Goal: Information Seeking & Learning: Check status

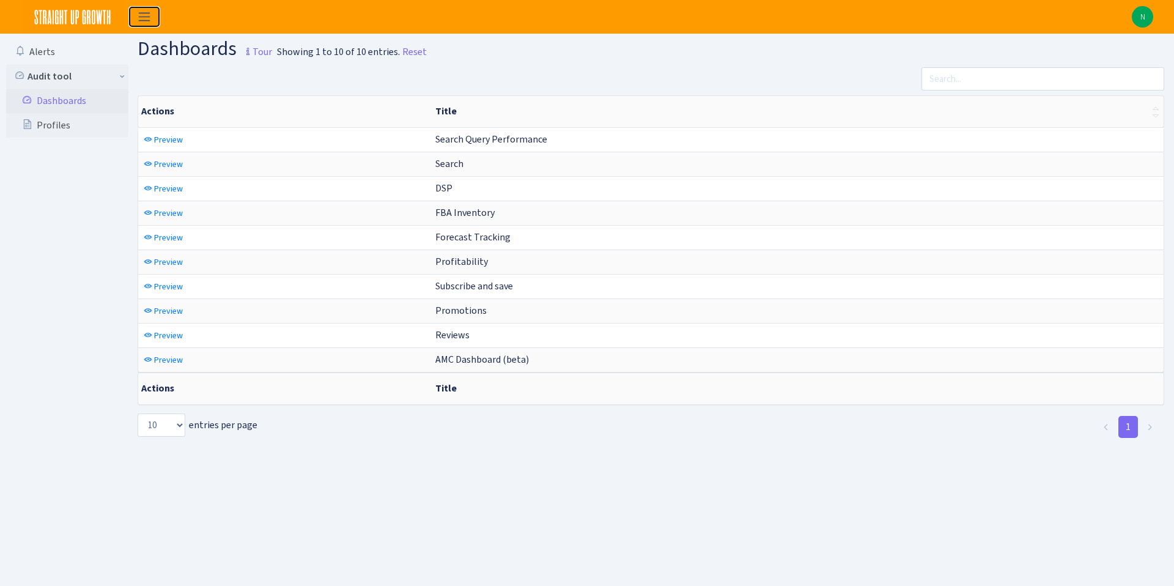
click at [141, 11] on span "Toggle navigation" at bounding box center [144, 17] width 18 height 14
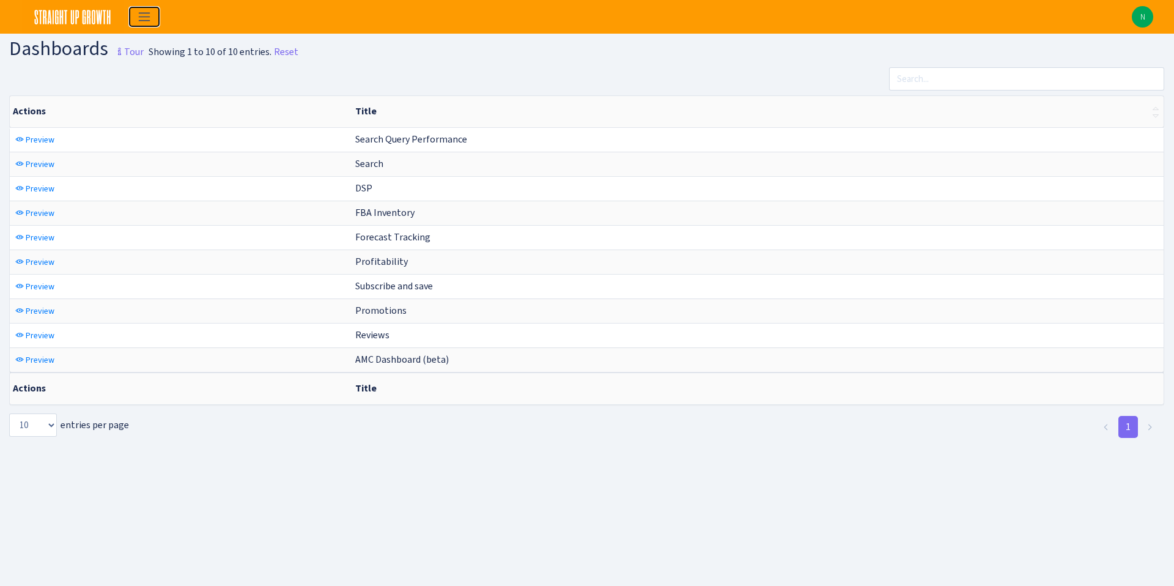
click at [141, 11] on span "Toggle navigation" at bounding box center [144, 17] width 18 height 14
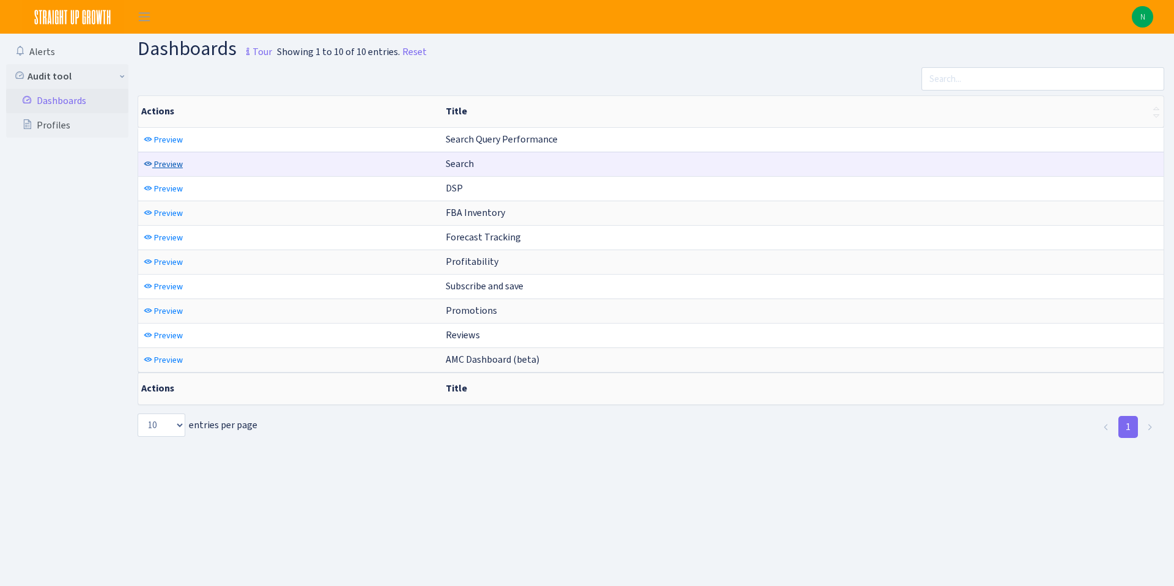
click at [164, 165] on span "Preview" at bounding box center [168, 164] width 29 height 12
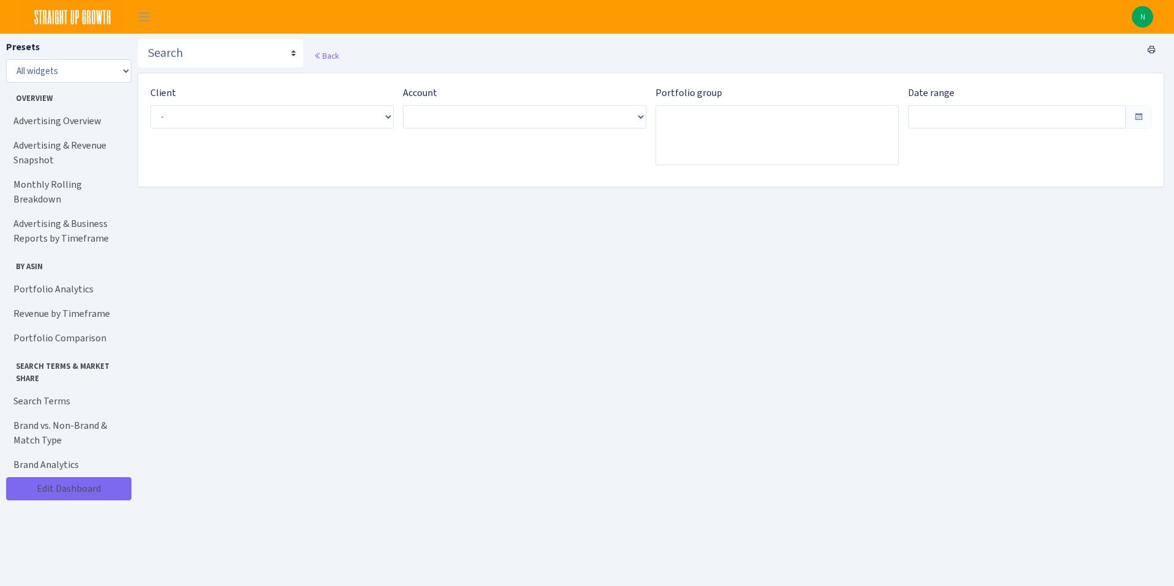
type input "Sep 12, 2025 - Oct 11, 2025"
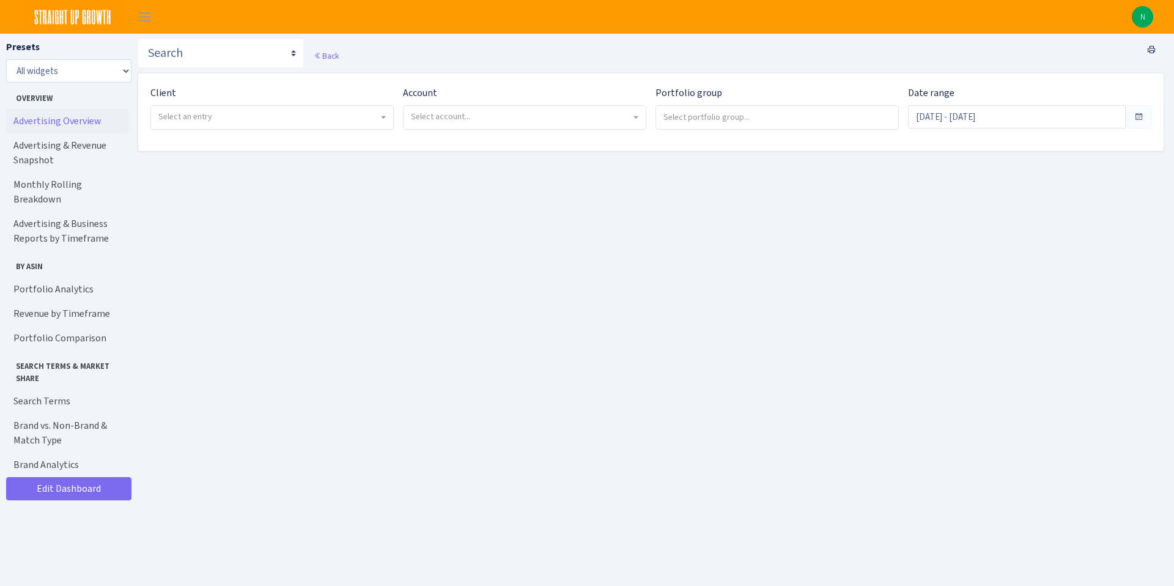
click at [61, 122] on link "Advertising Overview" at bounding box center [67, 121] width 122 height 24
click at [220, 120] on span "Select an entry" at bounding box center [268, 117] width 220 height 12
select select "493"
select select
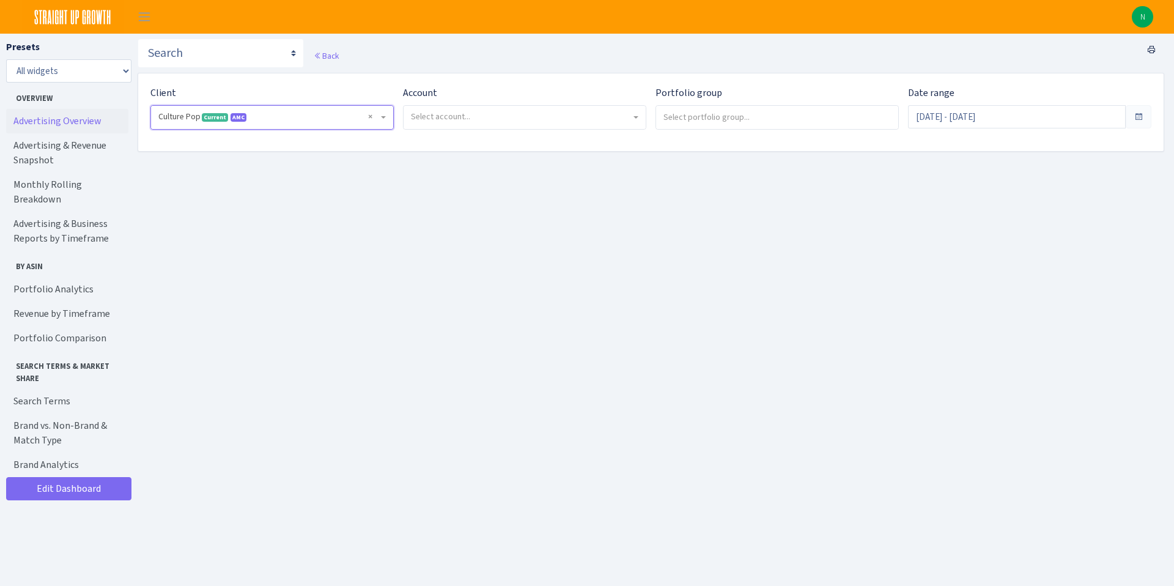
click at [468, 116] on span "Select account..." at bounding box center [440, 117] width 59 height 12
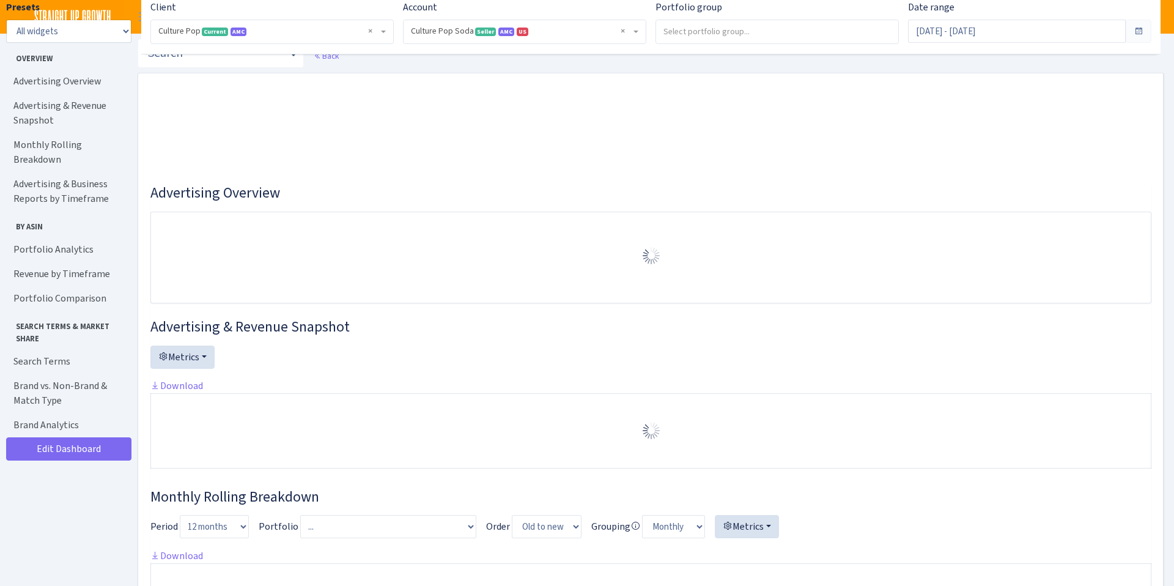
select select "1581829893696978"
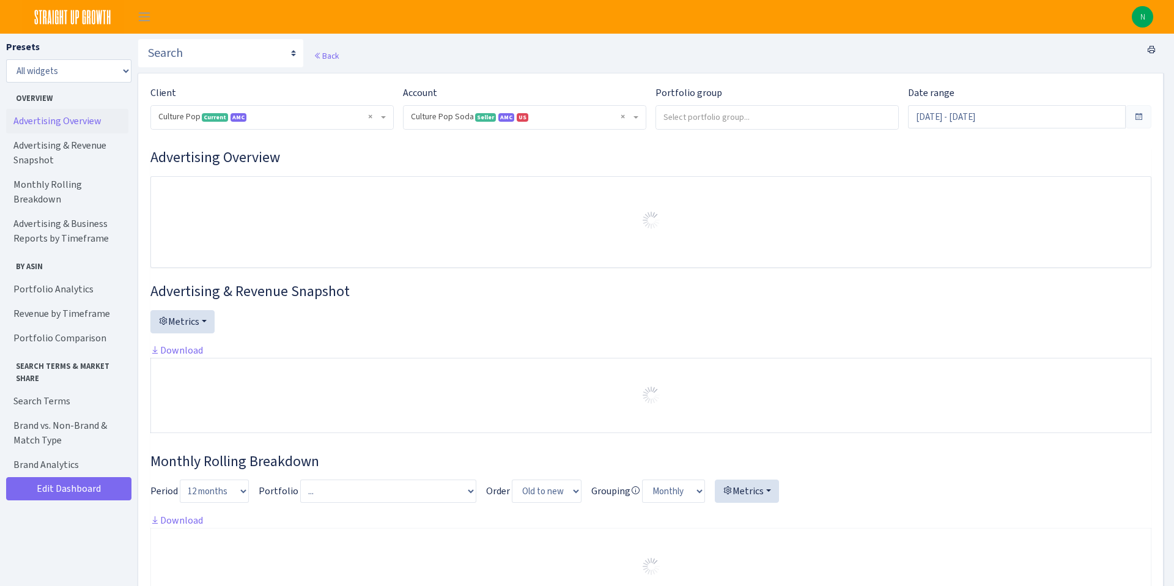
click at [1142, 112] on span at bounding box center [1138, 117] width 10 height 10
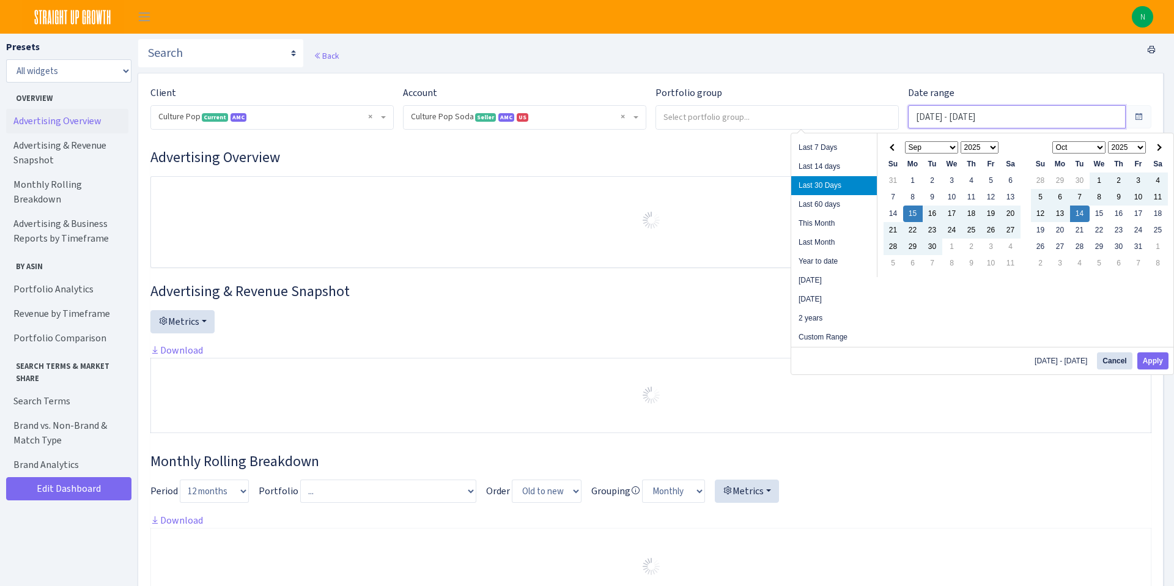
click at [1086, 118] on input "Sep 15, 2025 - Oct 14, 2025" at bounding box center [1017, 116] width 218 height 23
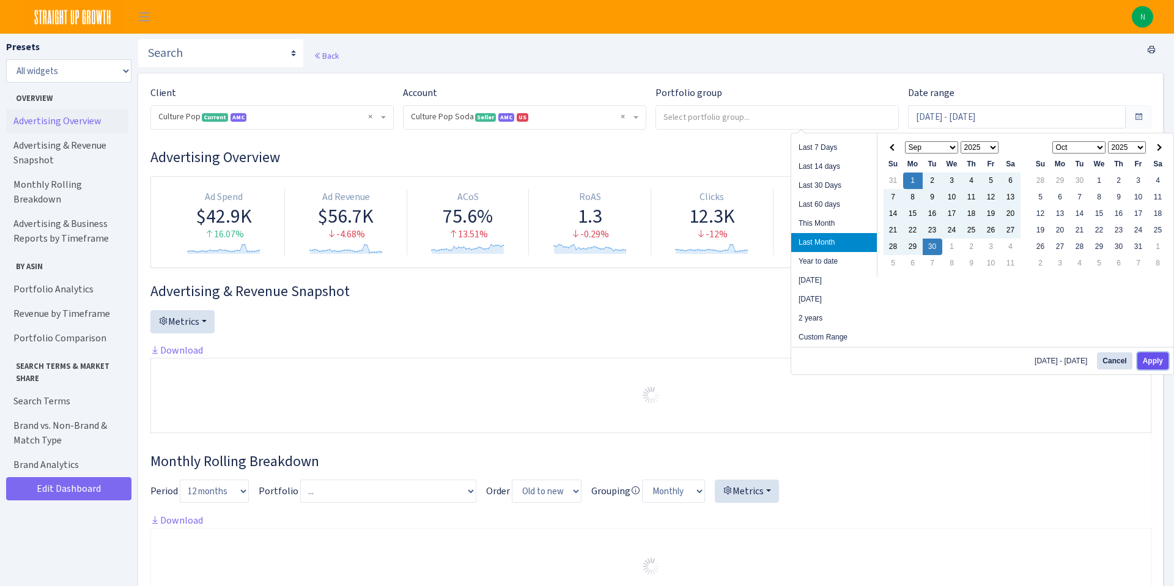
click at [1147, 358] on button "Apply" at bounding box center [1152, 360] width 31 height 17
type input "[DATE] - [DATE]"
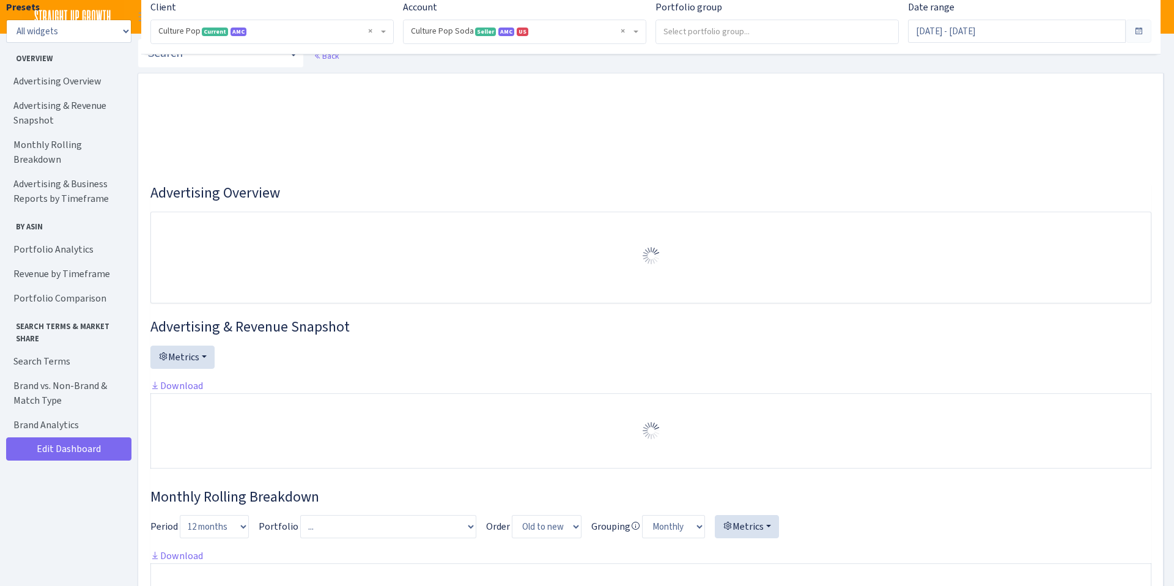
select select "1581829893696978"
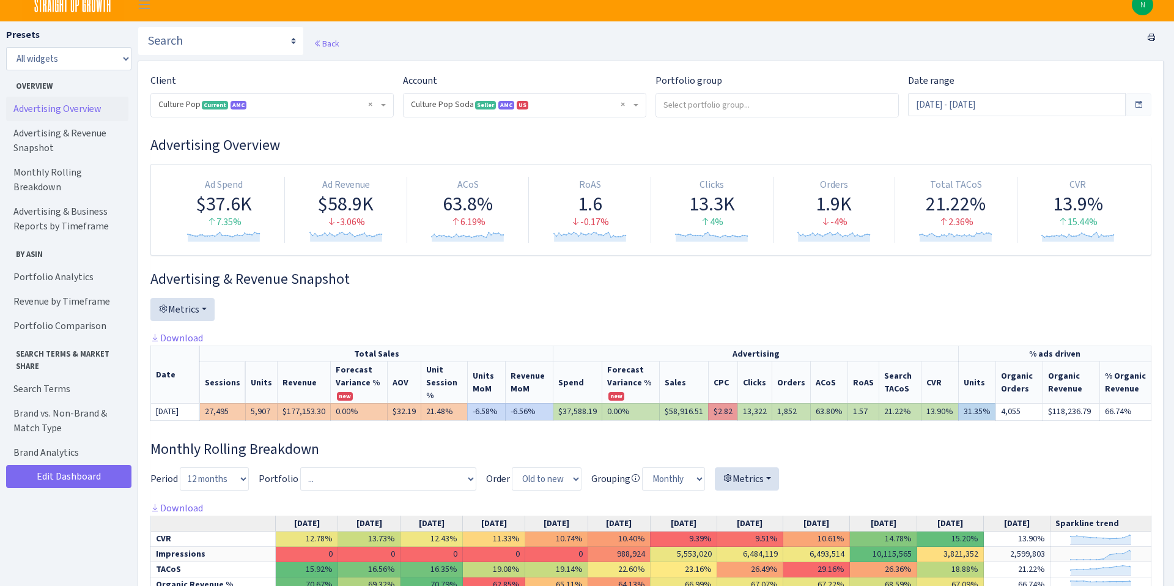
scroll to position [11, 0]
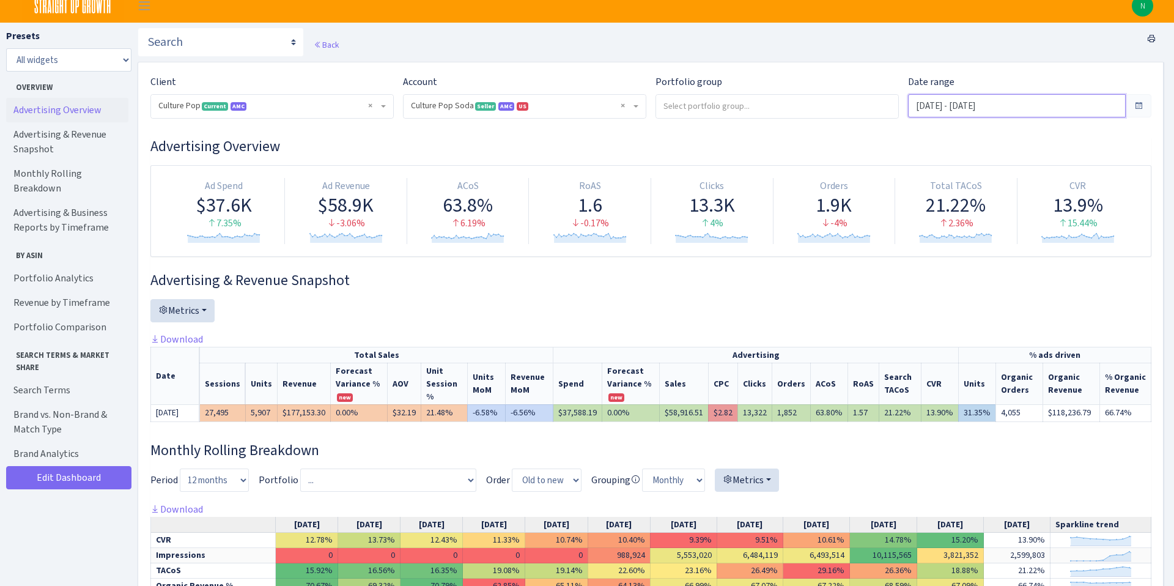
click at [1082, 97] on input "[DATE] - [DATE]" at bounding box center [1017, 105] width 218 height 23
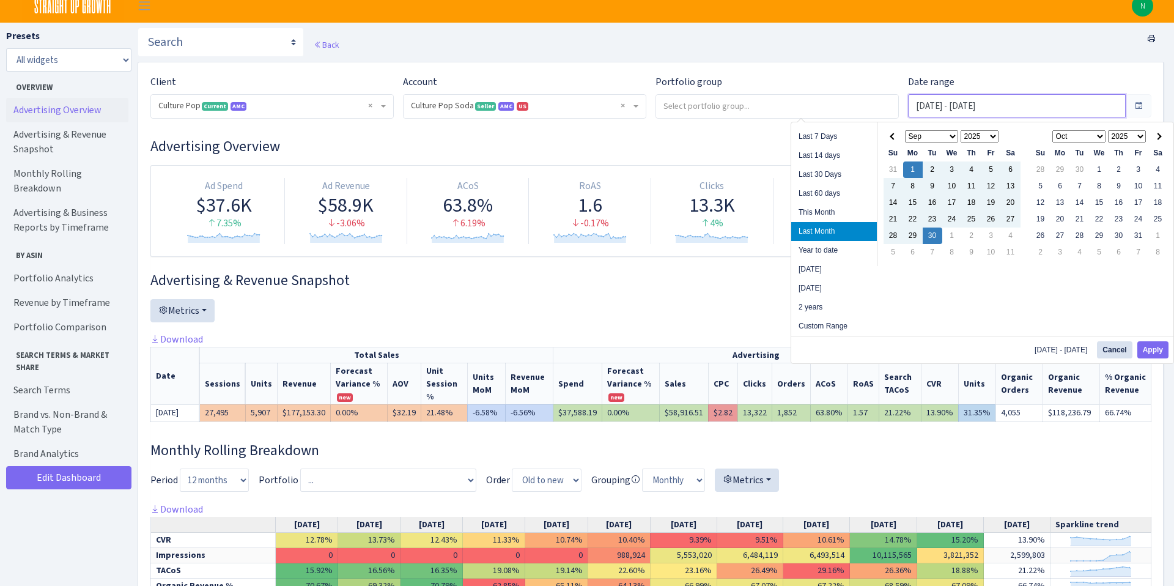
click at [1082, 97] on input "[DATE] - [DATE]" at bounding box center [1017, 105] width 218 height 23
click at [740, 306] on div "Metrics Sessions Units Revenue Revenue Forecast Variance % new AOV new new" at bounding box center [650, 315] width 1019 height 33
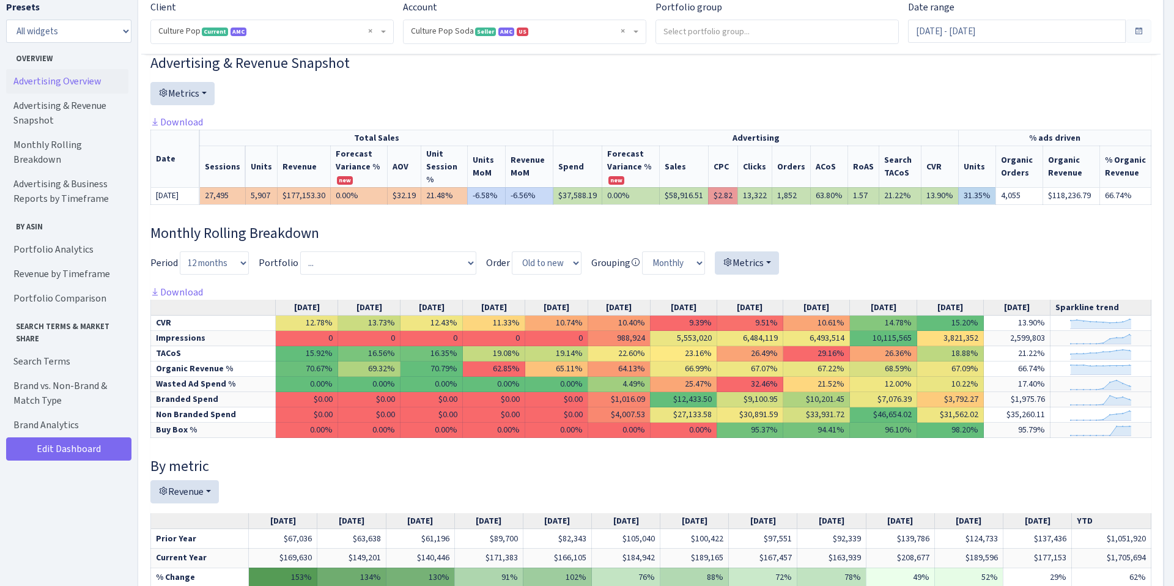
scroll to position [229, 0]
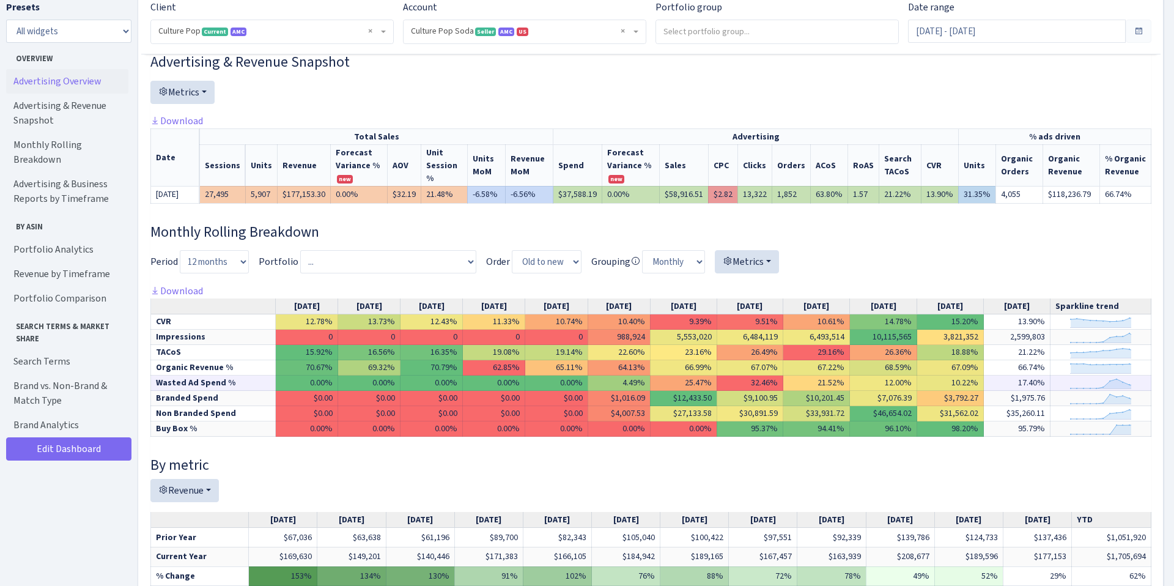
click at [199, 385] on td "Wasted Ad Spend %" at bounding box center [213, 382] width 125 height 15
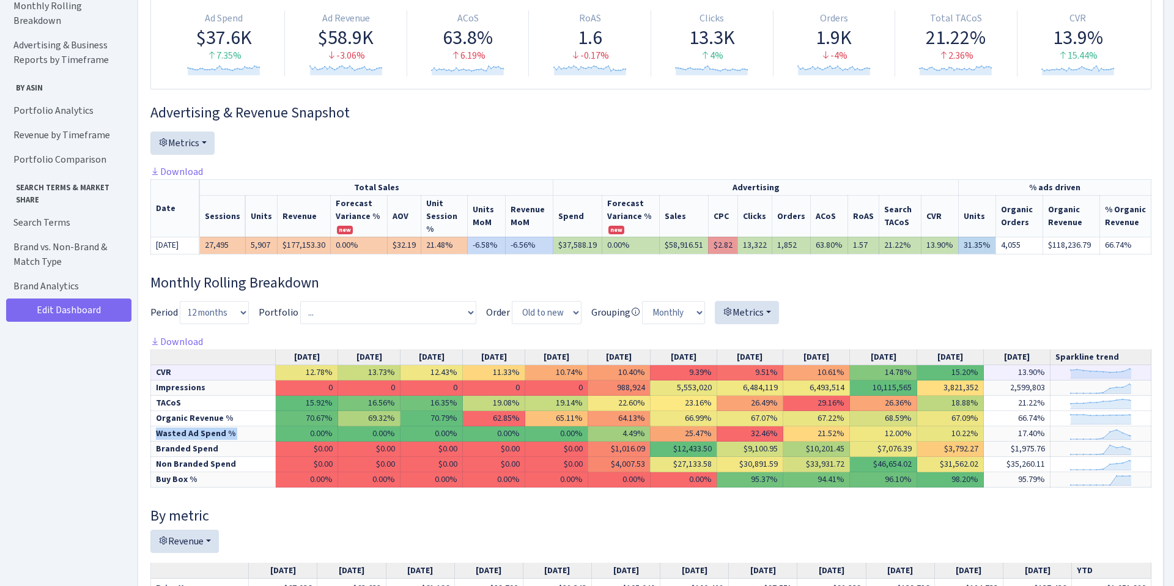
scroll to position [0, 0]
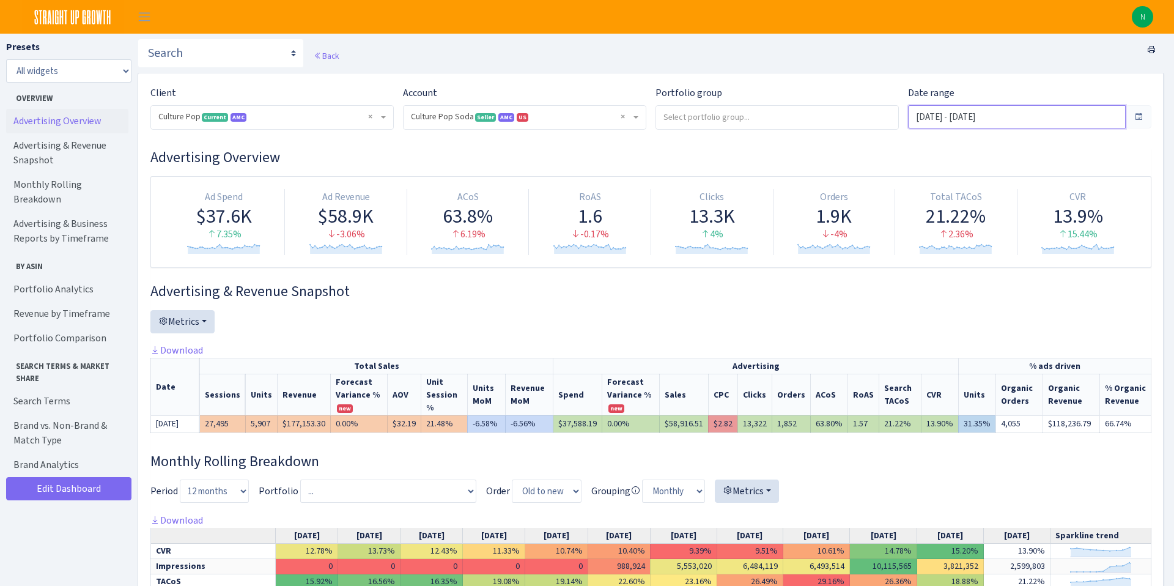
click at [974, 117] on input "[DATE] - [DATE]" at bounding box center [1017, 116] width 218 height 23
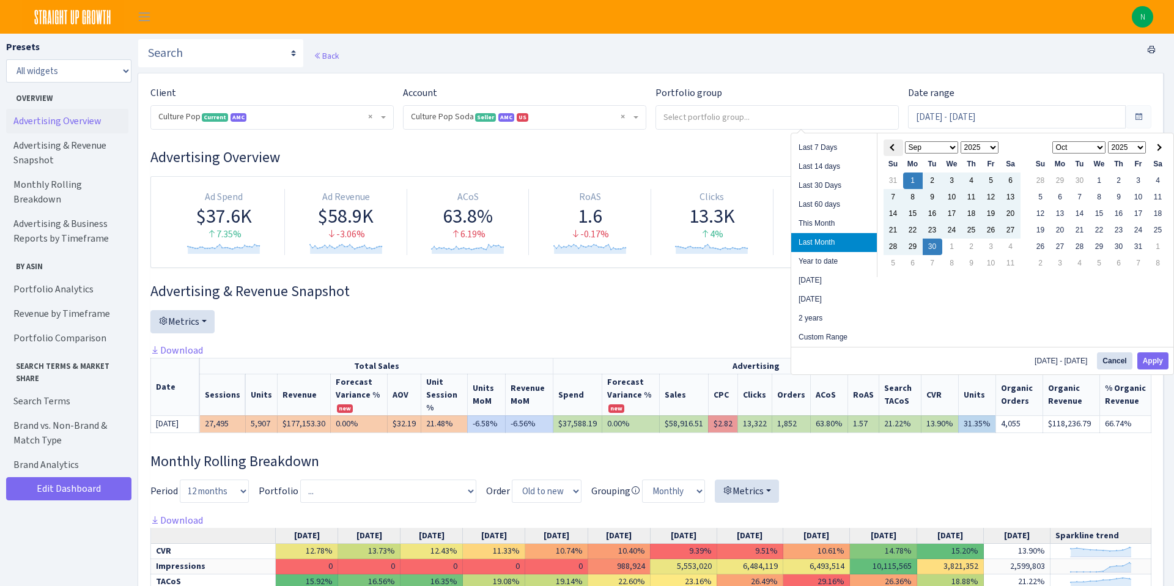
click at [894, 148] on span at bounding box center [893, 147] width 7 height 7
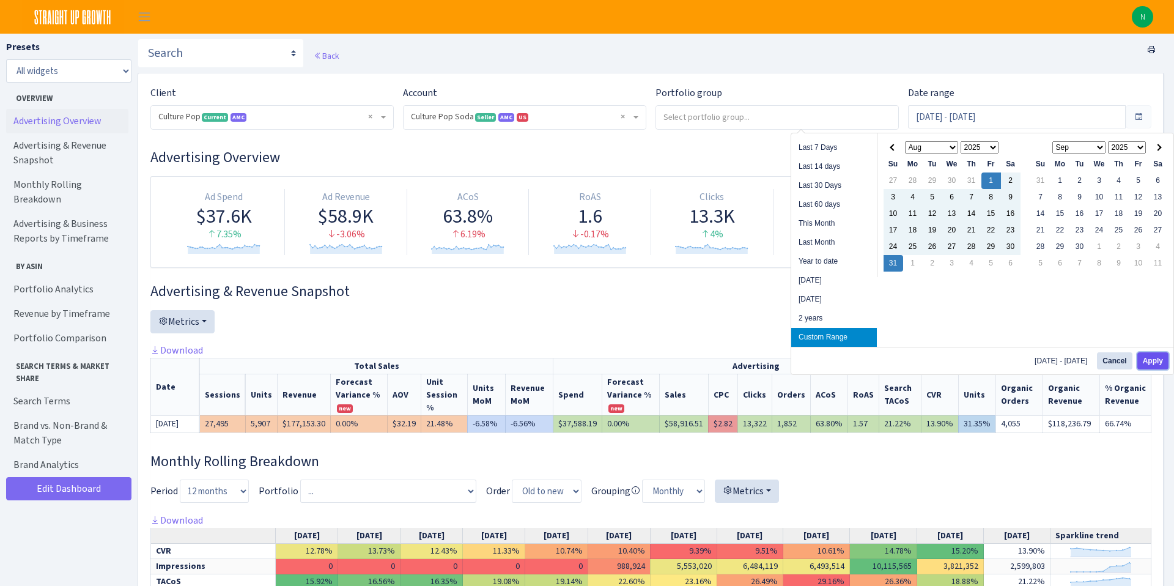
click at [1144, 361] on button "Apply" at bounding box center [1152, 360] width 31 height 17
type input "Aug 1, 2025 - Aug 31, 2025"
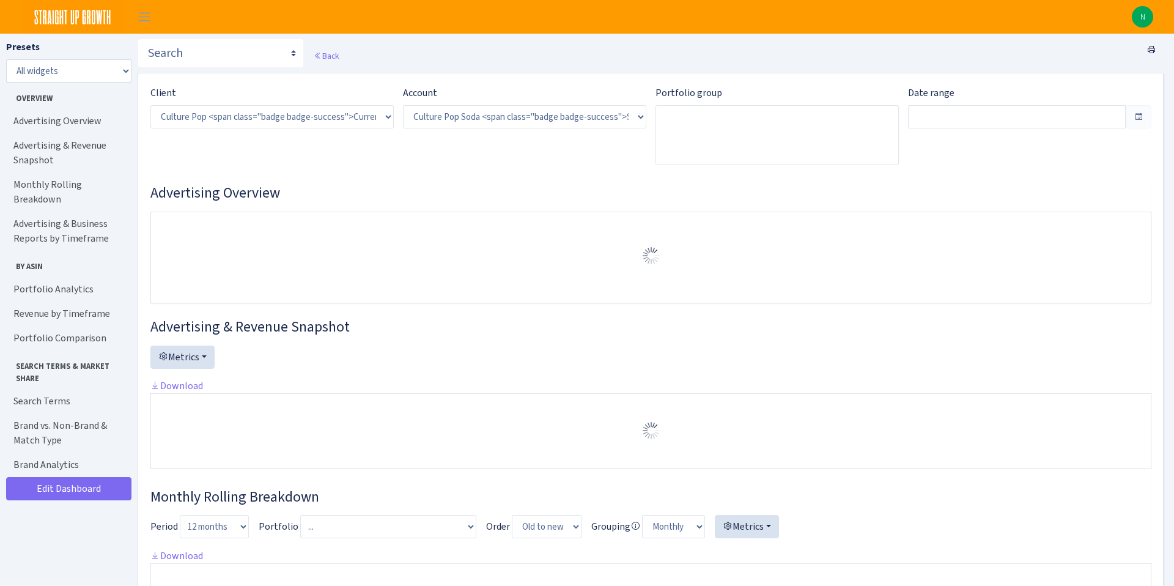
select select "1581829893696978"
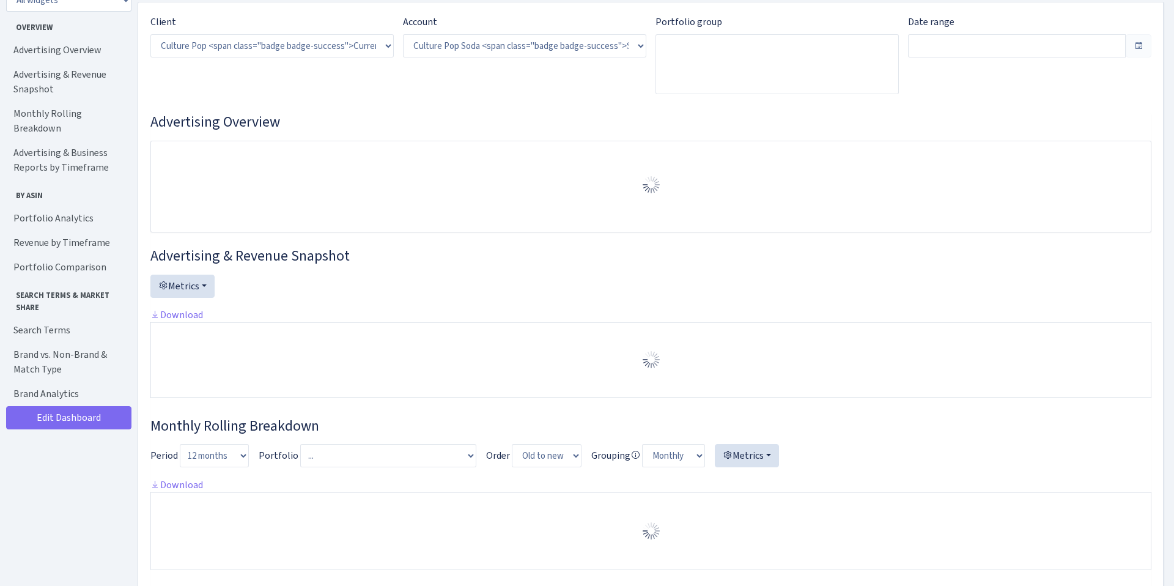
type input "[DATE] - [DATE]"
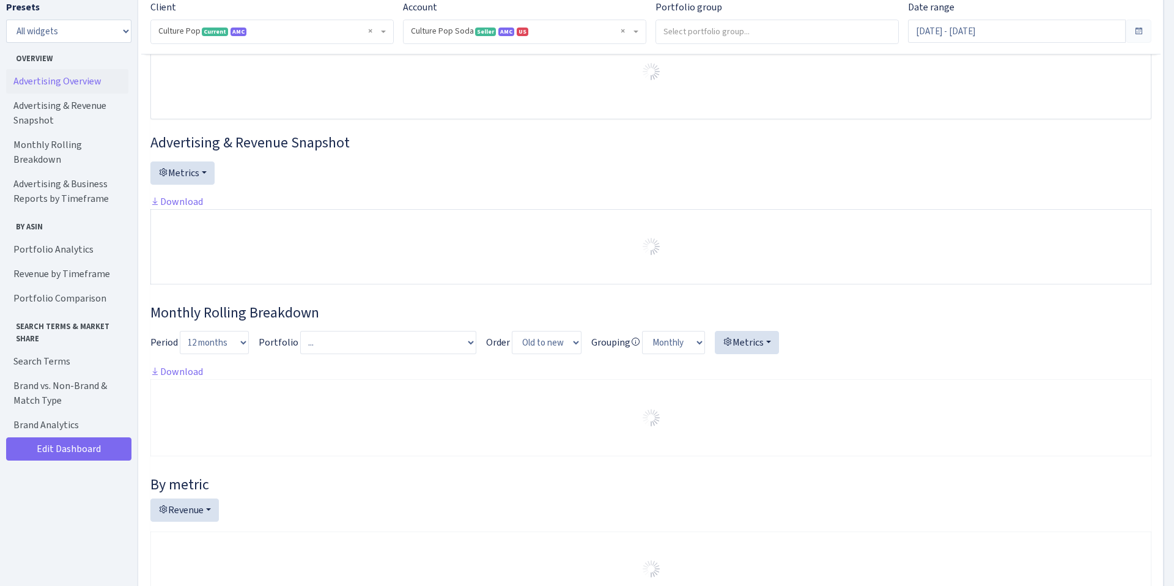
scroll to position [0, 0]
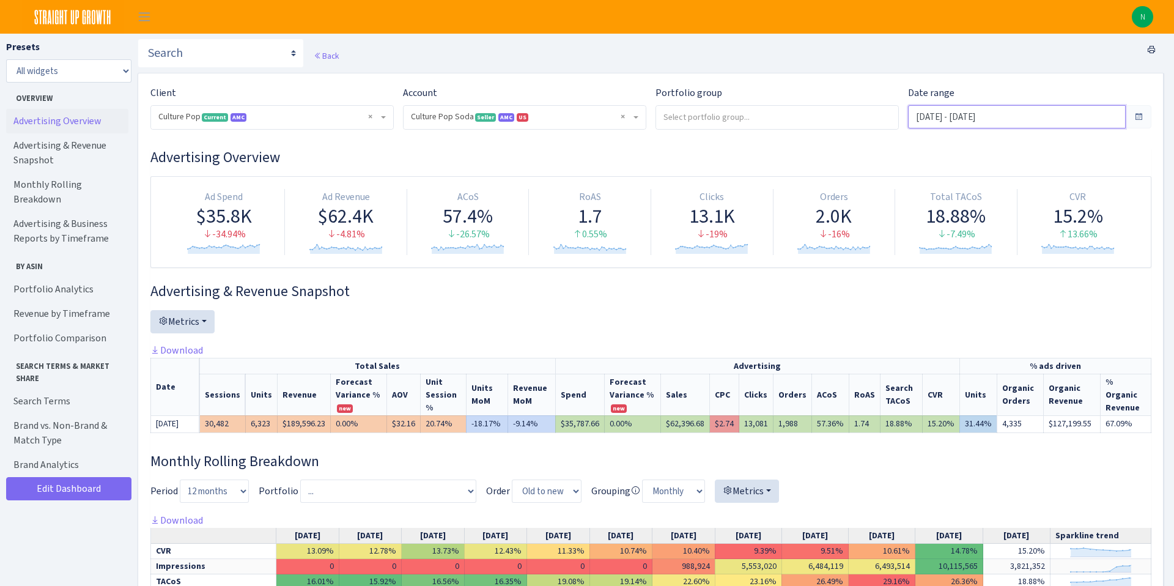
click at [1008, 117] on input "Aug 1, 2025 - Aug 31, 2025" at bounding box center [1017, 116] width 218 height 23
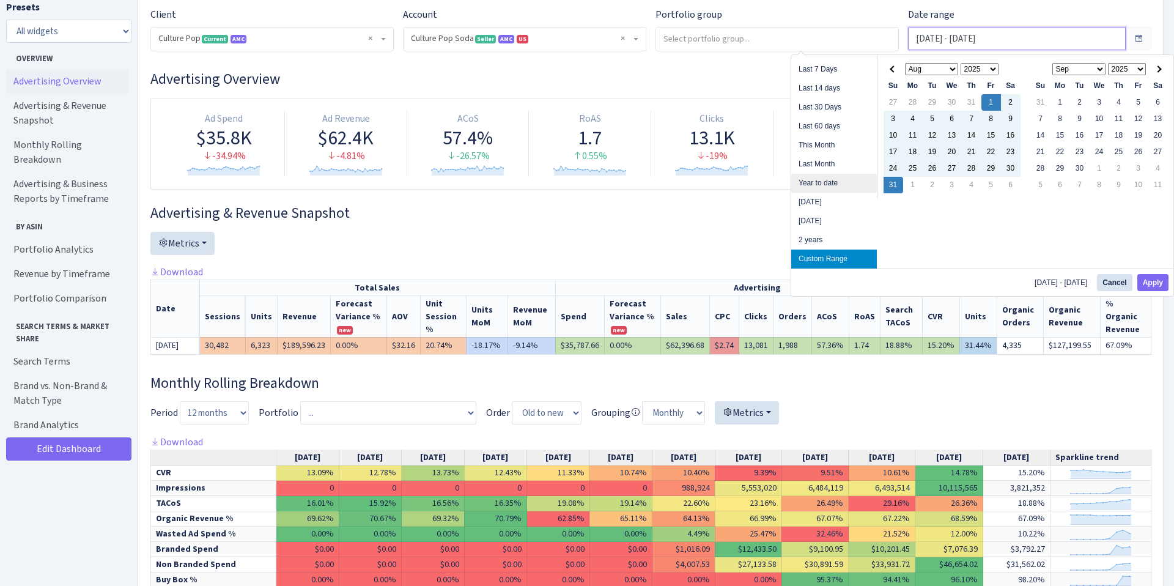
scroll to position [79, 0]
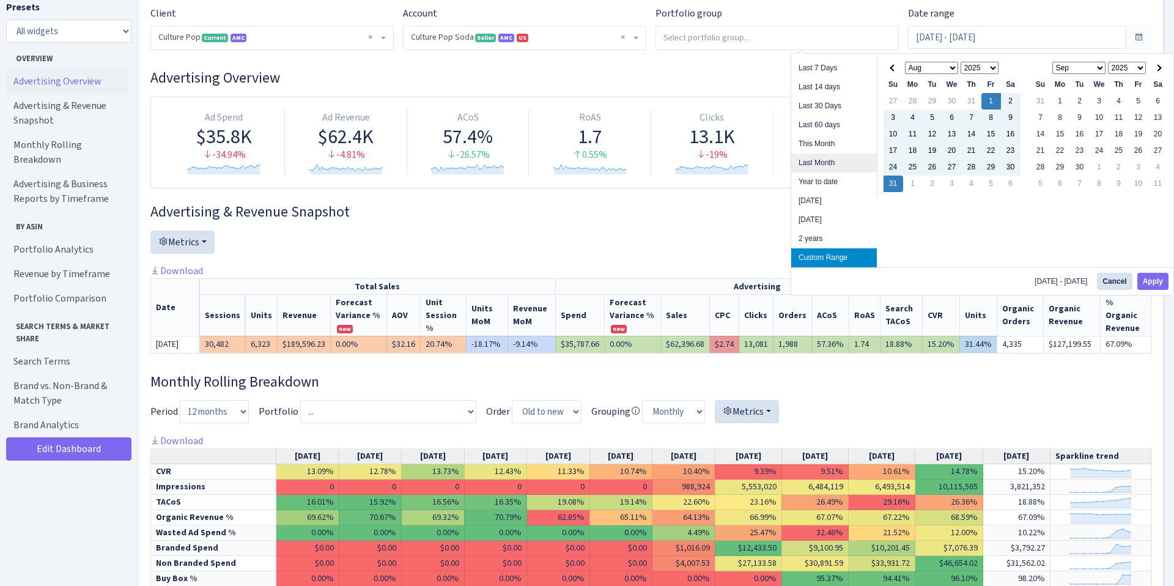
click at [838, 159] on li "Last Month" at bounding box center [834, 162] width 86 height 19
type input "[DATE] - [DATE]"
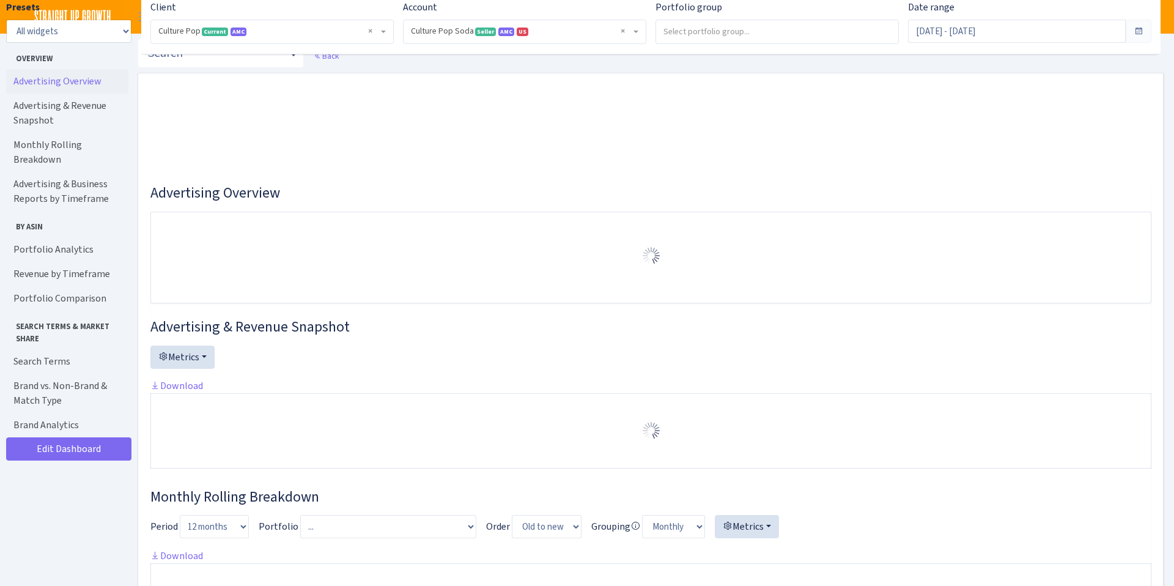
select select "1581829893696978"
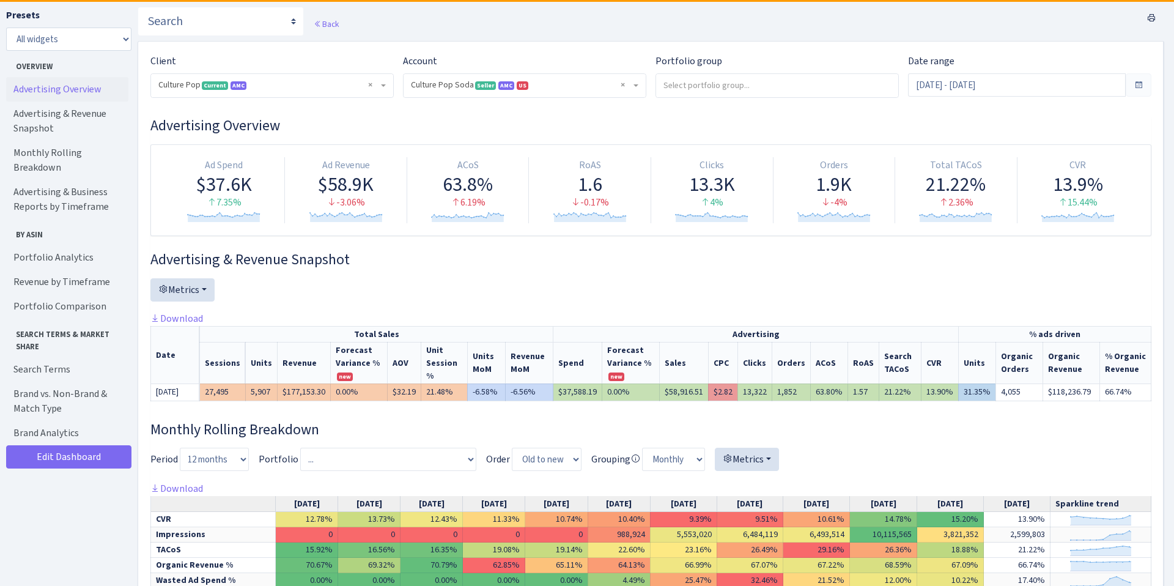
scroll to position [24, 0]
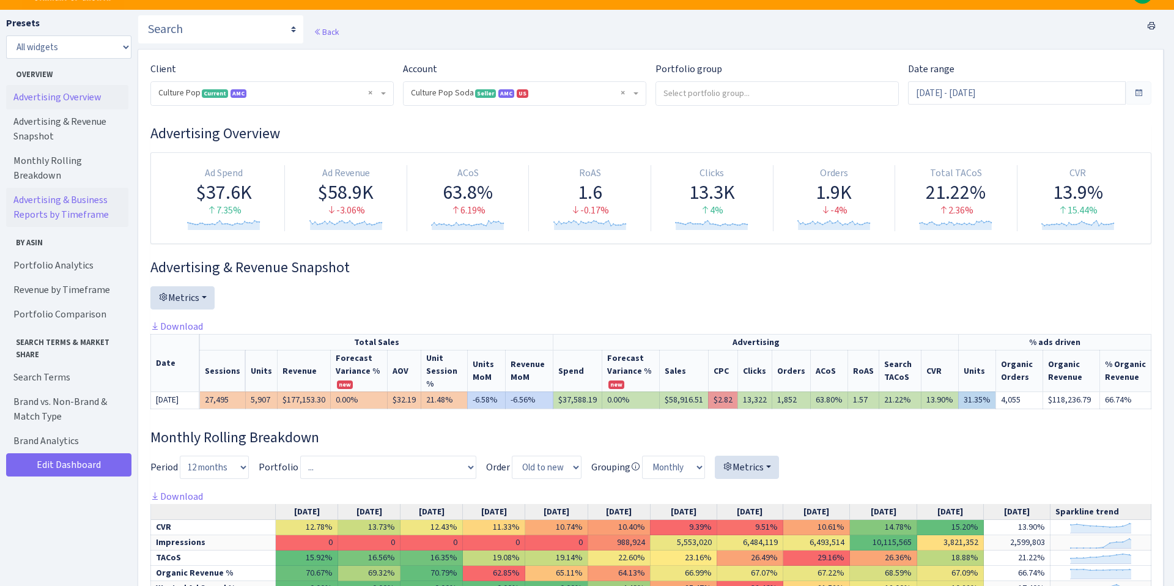
click at [68, 188] on link "Advertising & Business Reports by Timeframe" at bounding box center [67, 207] width 122 height 39
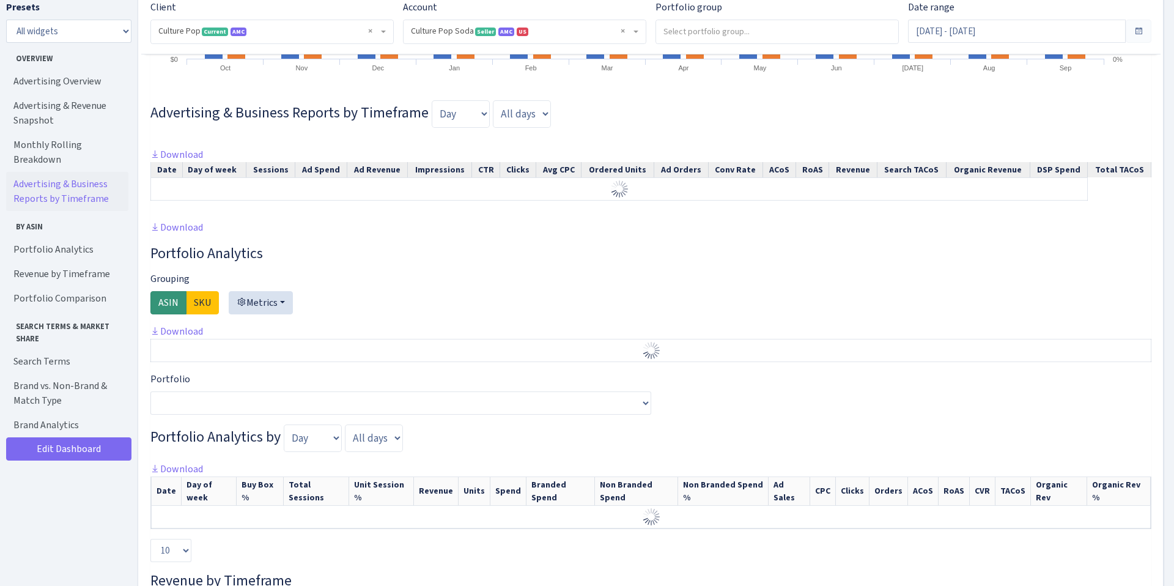
scroll to position [1018, 0]
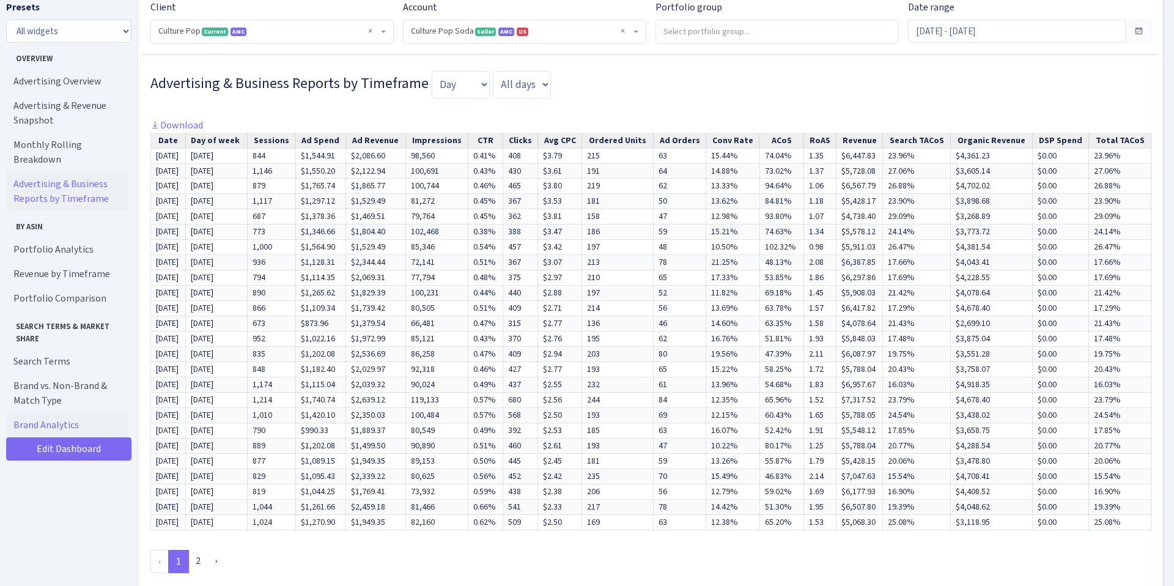
click at [65, 413] on link "Brand Analytics" at bounding box center [67, 425] width 122 height 24
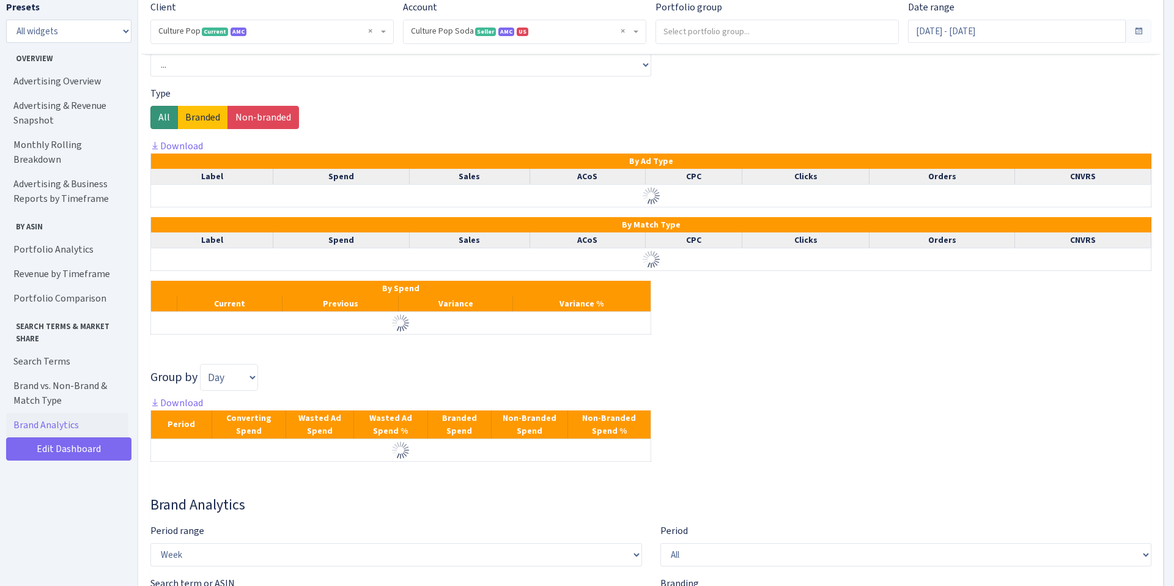
scroll to position [3622, 0]
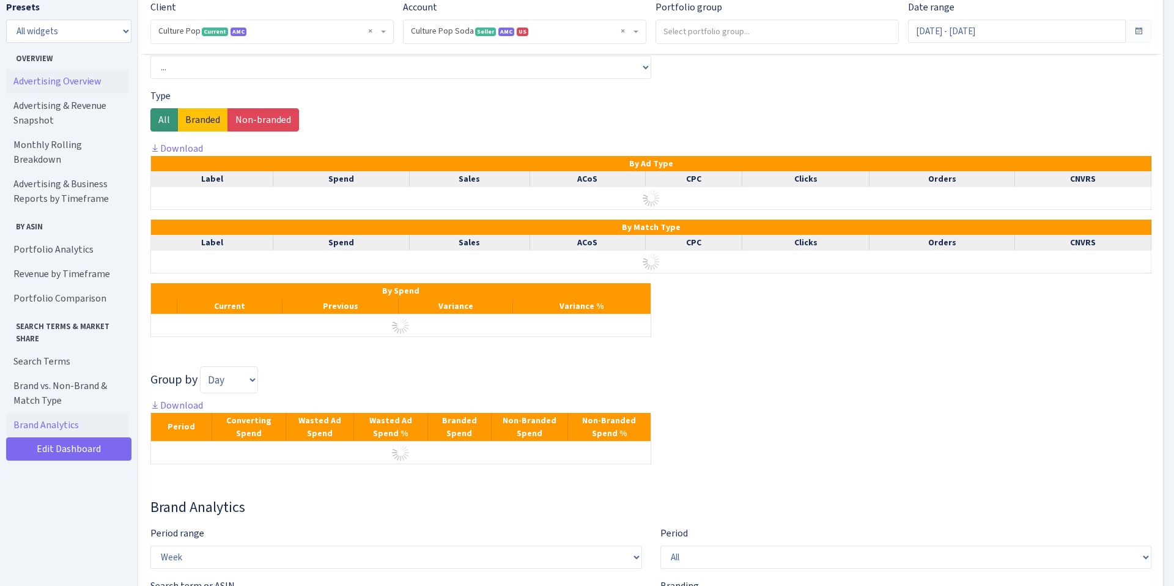
click at [82, 85] on link "Advertising Overview" at bounding box center [67, 81] width 122 height 24
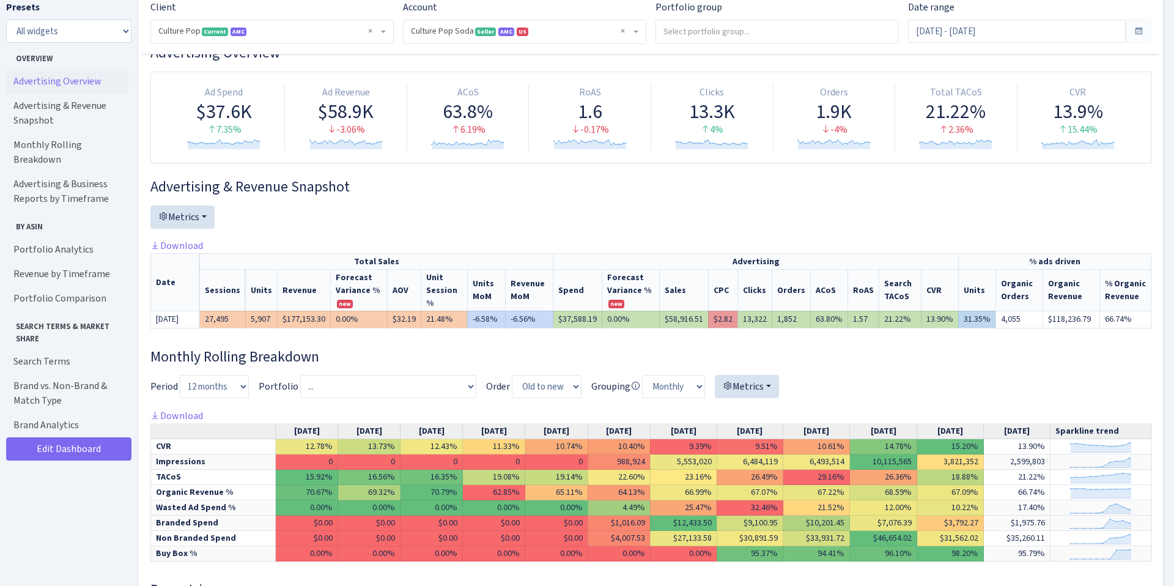
scroll to position [87, 0]
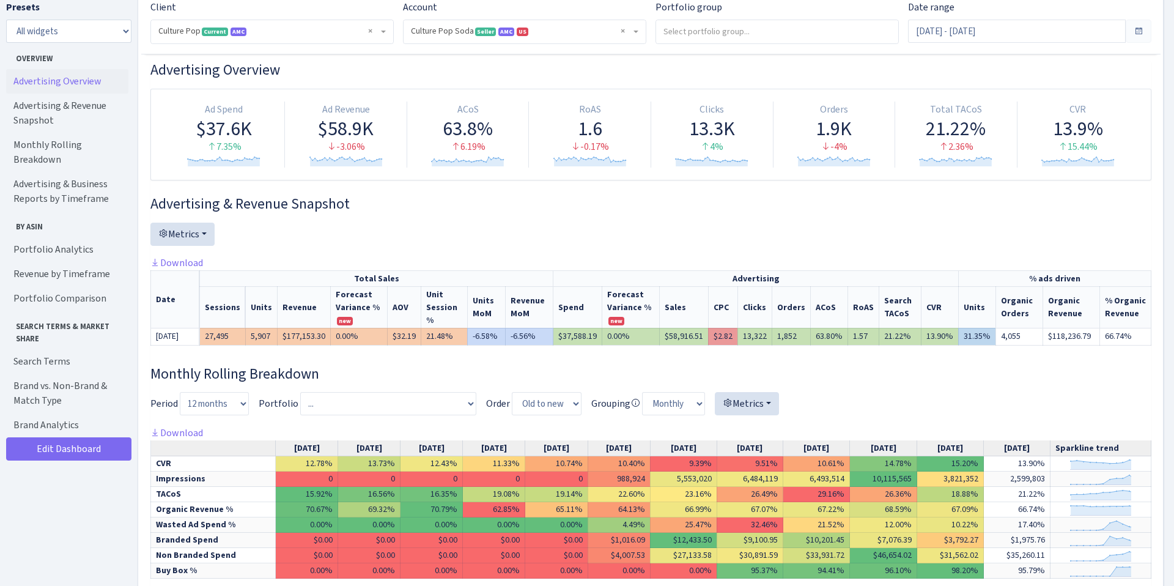
click at [680, 32] on input "search" at bounding box center [777, 31] width 242 height 22
